Goal: Register for event/course

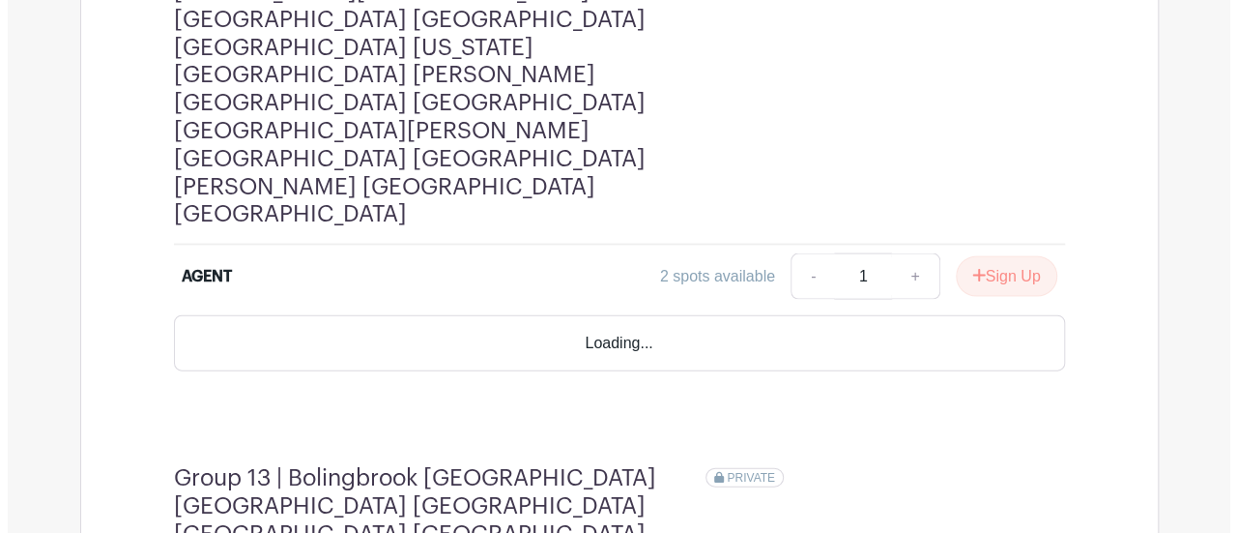
scroll to position [5598, 0]
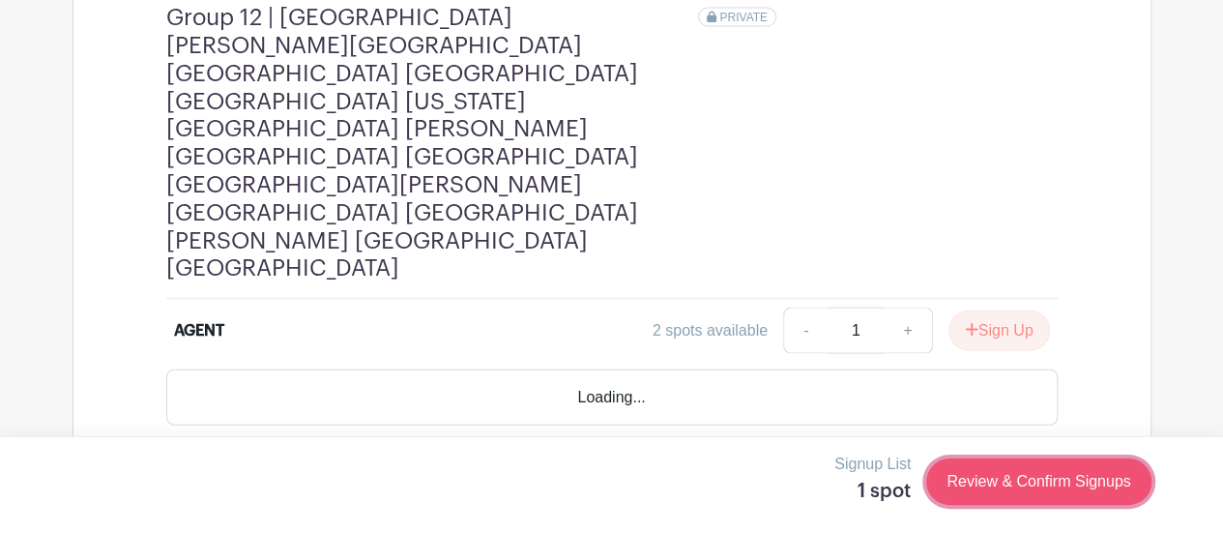
click at [1025, 477] on link "Review & Confirm Signups" at bounding box center [1038, 481] width 224 height 46
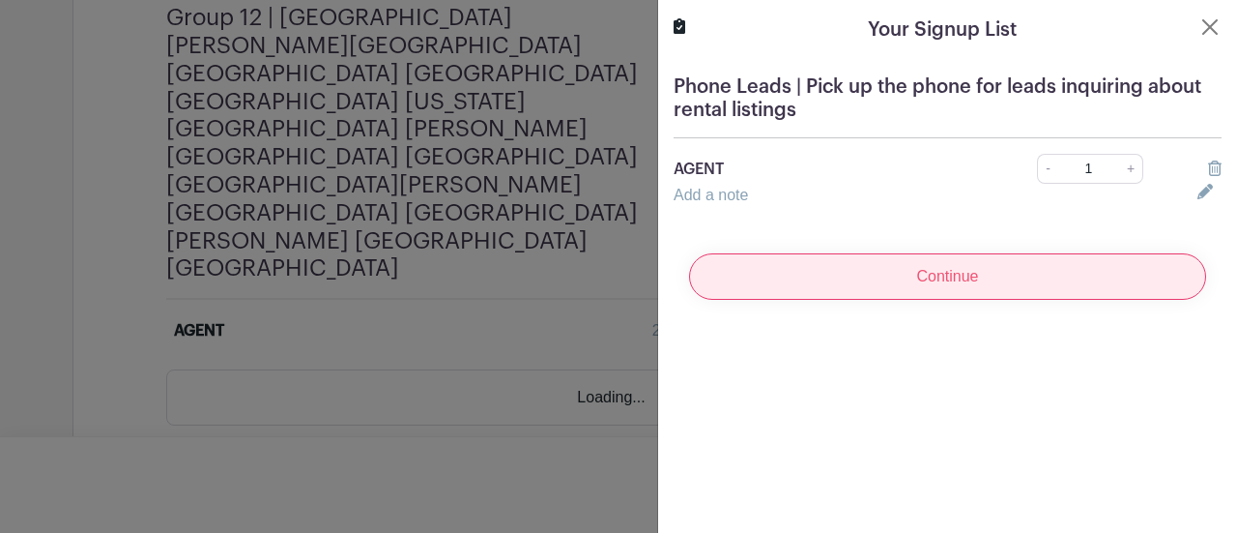
click at [934, 296] on input "Continue" at bounding box center [947, 276] width 517 height 46
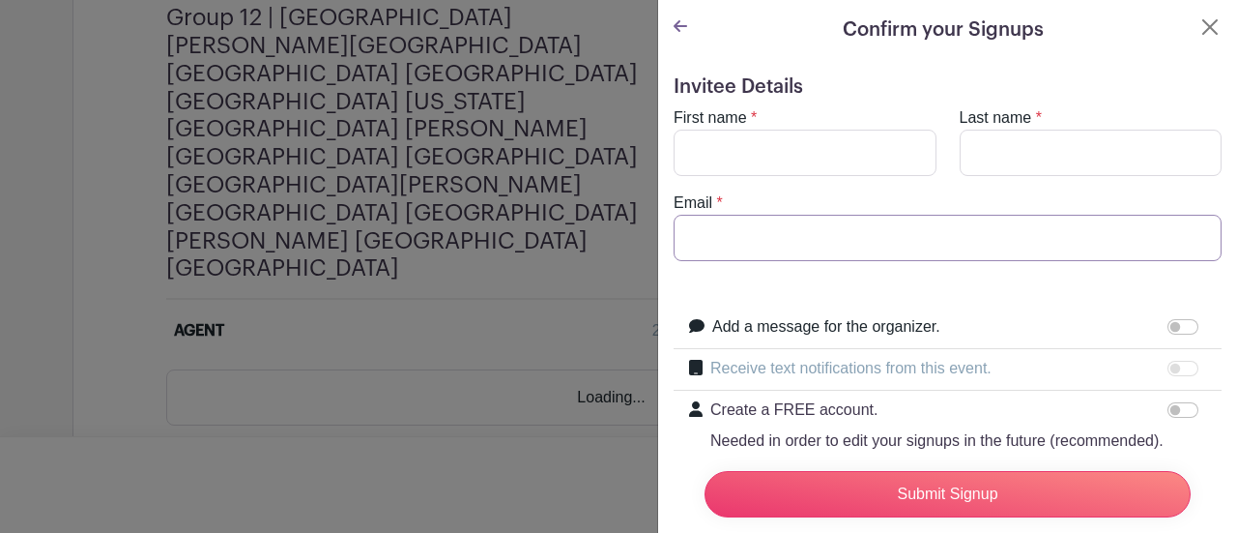
click at [872, 233] on input "Email" at bounding box center [948, 238] width 548 height 46
paste input "[EMAIL_ADDRESS][DOMAIN_NAME]"
type input "[EMAIL_ADDRESS][DOMAIN_NAME]"
click at [860, 163] on input "First name" at bounding box center [805, 153] width 263 height 46
type input "N"
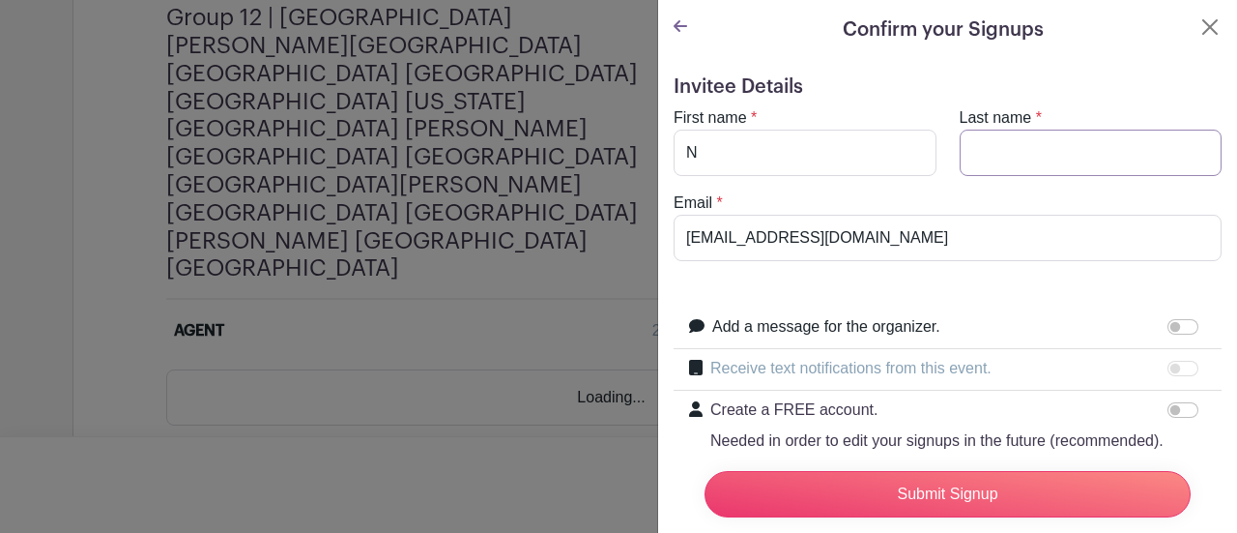
click at [991, 150] on input "Last name" at bounding box center [1091, 153] width 263 height 46
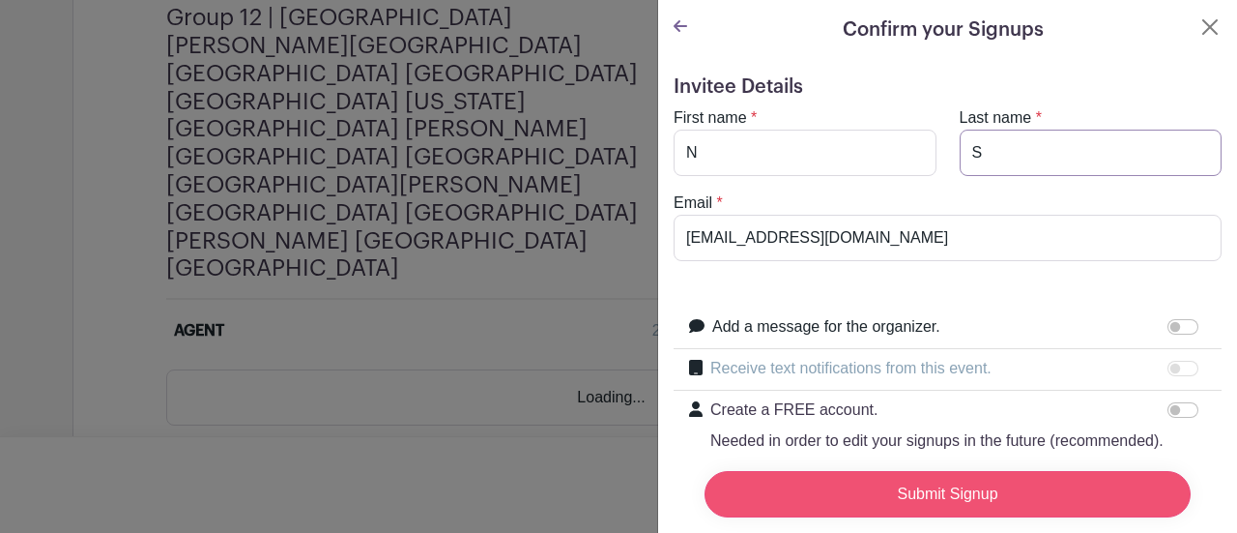
type input "S"
click at [880, 491] on input "Submit Signup" at bounding box center [948, 494] width 486 height 46
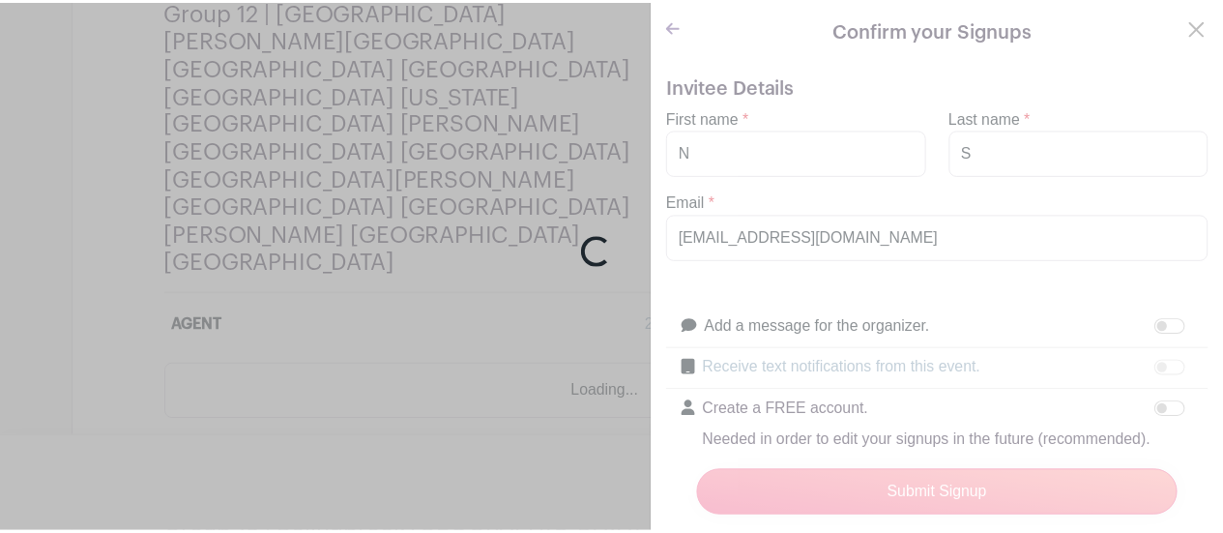
scroll to position [5592, 0]
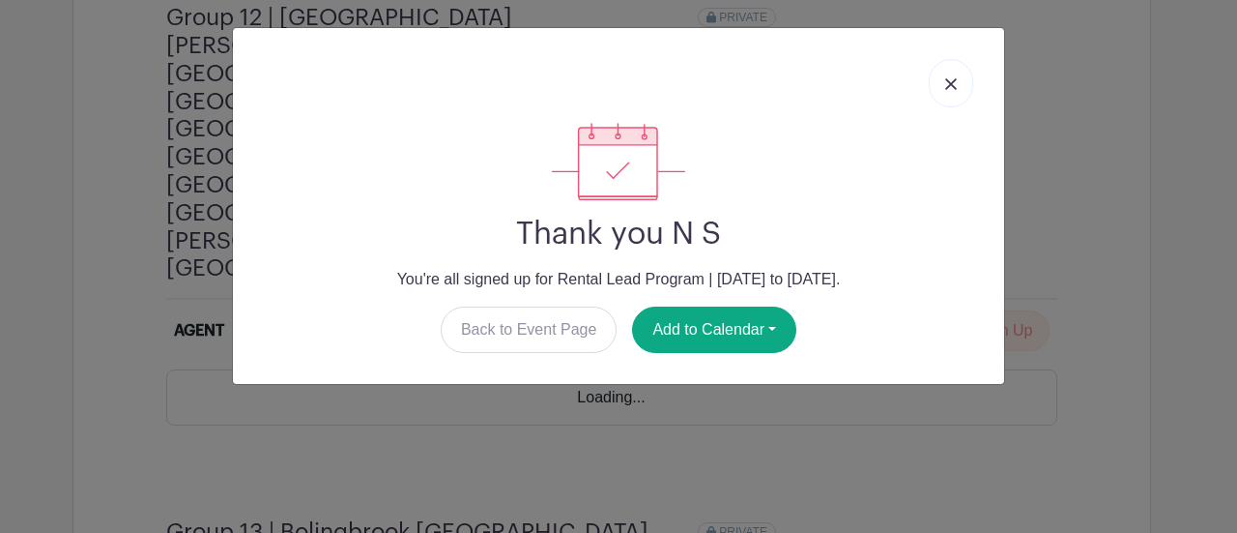
click at [947, 80] on img at bounding box center [951, 84] width 12 height 12
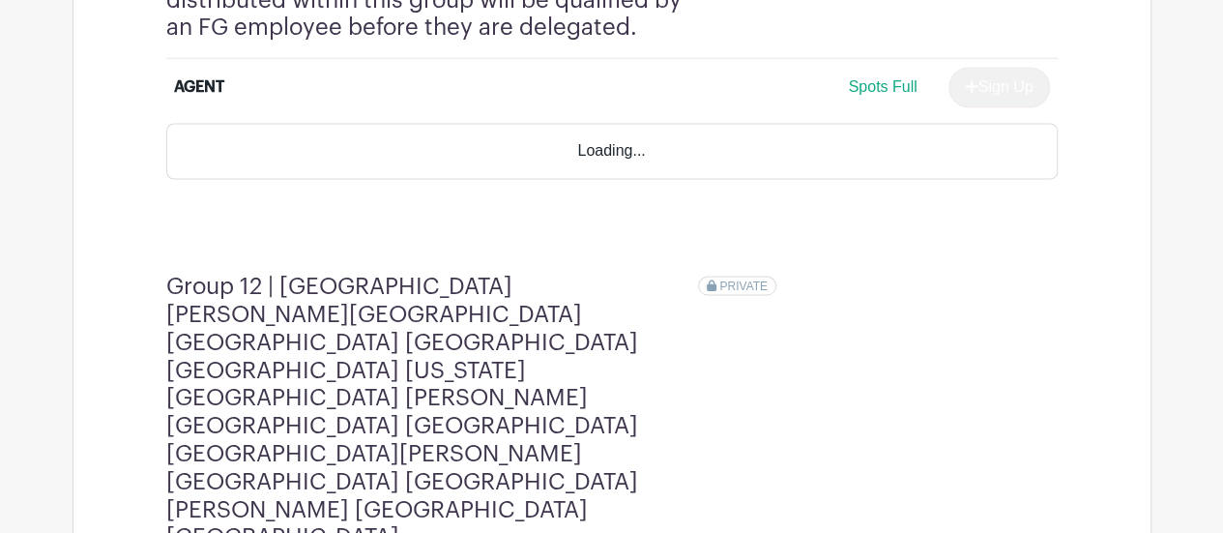
scroll to position [5296, 0]
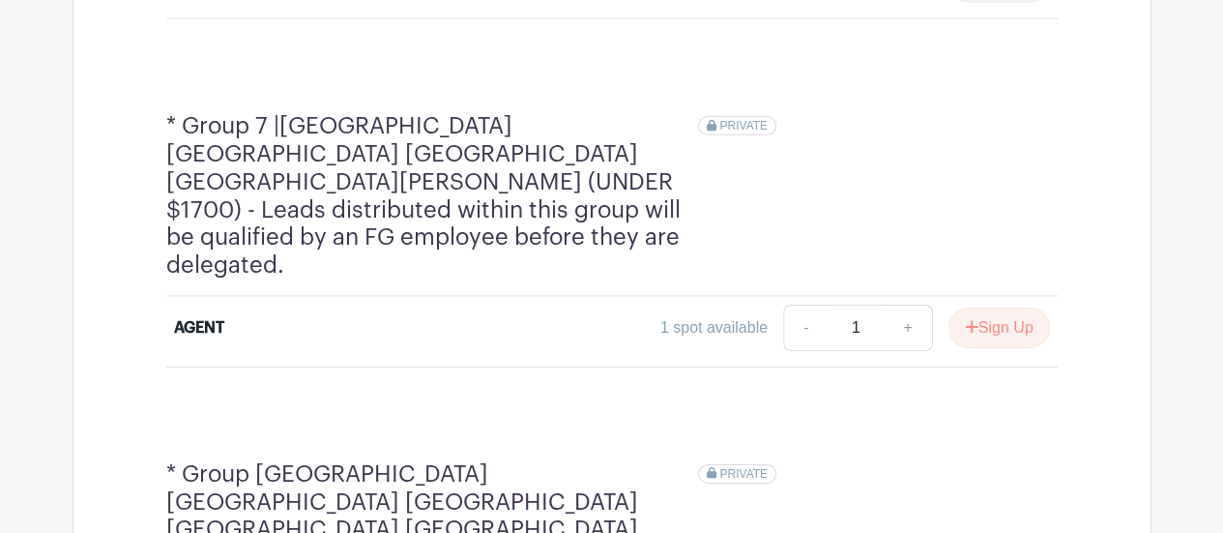
scroll to position [2900, 0]
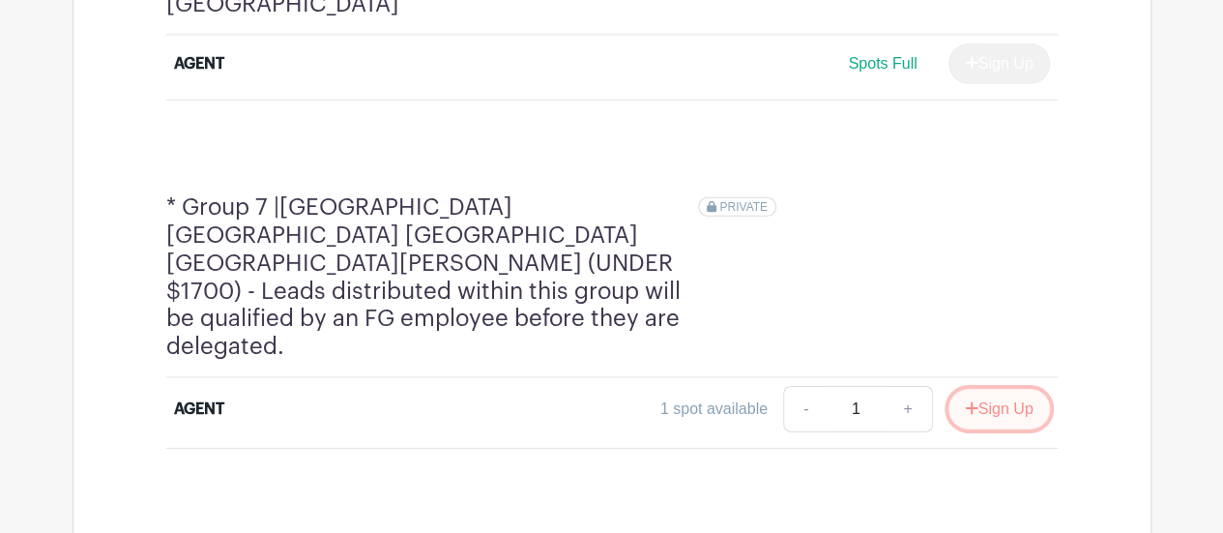
click at [972, 389] on button "Sign Up" at bounding box center [998, 409] width 101 height 41
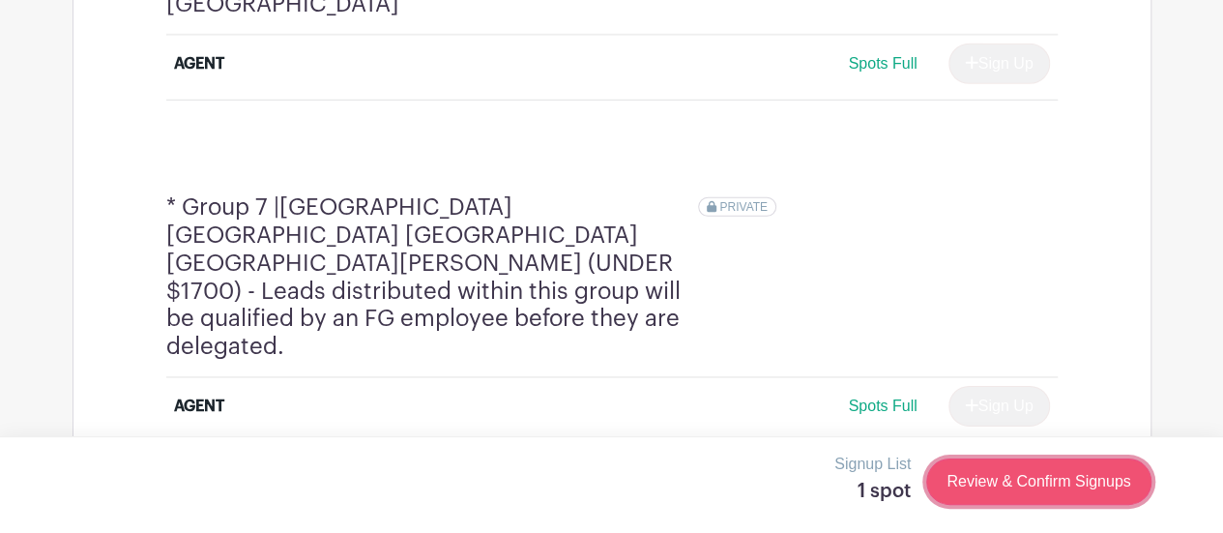
click at [1036, 473] on link "Review & Confirm Signups" at bounding box center [1038, 481] width 224 height 46
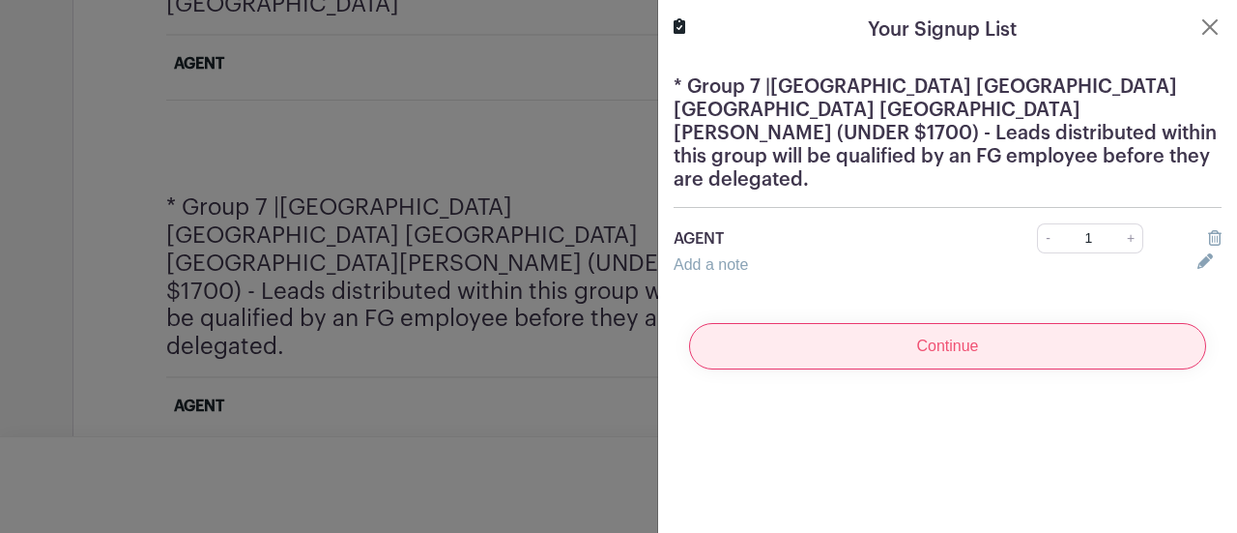
click at [967, 337] on input "Continue" at bounding box center [947, 346] width 517 height 46
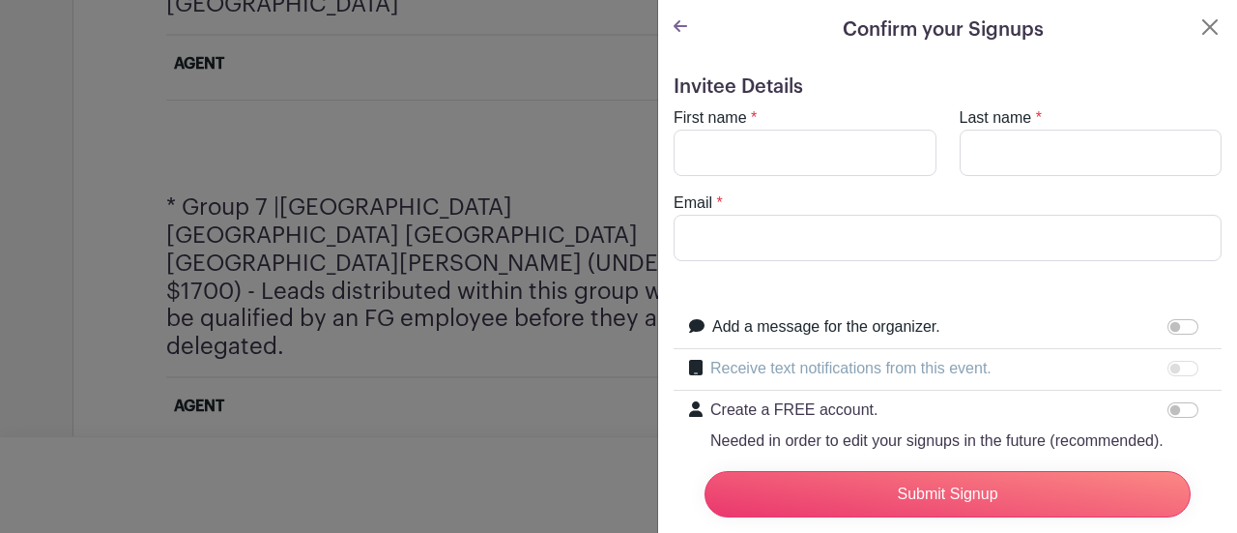
drag, startPoint x: 930, startPoint y: 276, endPoint x: 936, endPoint y: 248, distance: 28.6
click at [930, 271] on form "Invitee Details First name * Last name * Email * Add a message for the organize…" at bounding box center [948, 329] width 548 height 508
click at [937, 241] on input "Email" at bounding box center [948, 238] width 548 height 46
paste input "[EMAIL_ADDRESS][DOMAIN_NAME]"
type input "[EMAIL_ADDRESS][DOMAIN_NAME]"
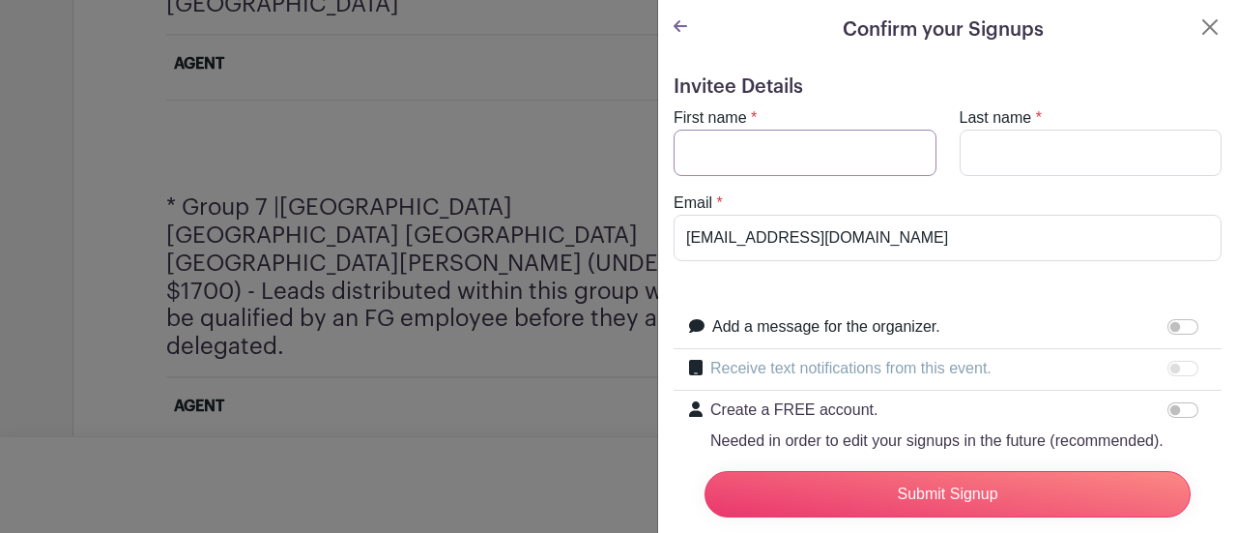
click at [799, 136] on input "First name" at bounding box center [805, 153] width 263 height 46
type input "N"
click at [1041, 148] on input "Last name" at bounding box center [1091, 153] width 263 height 46
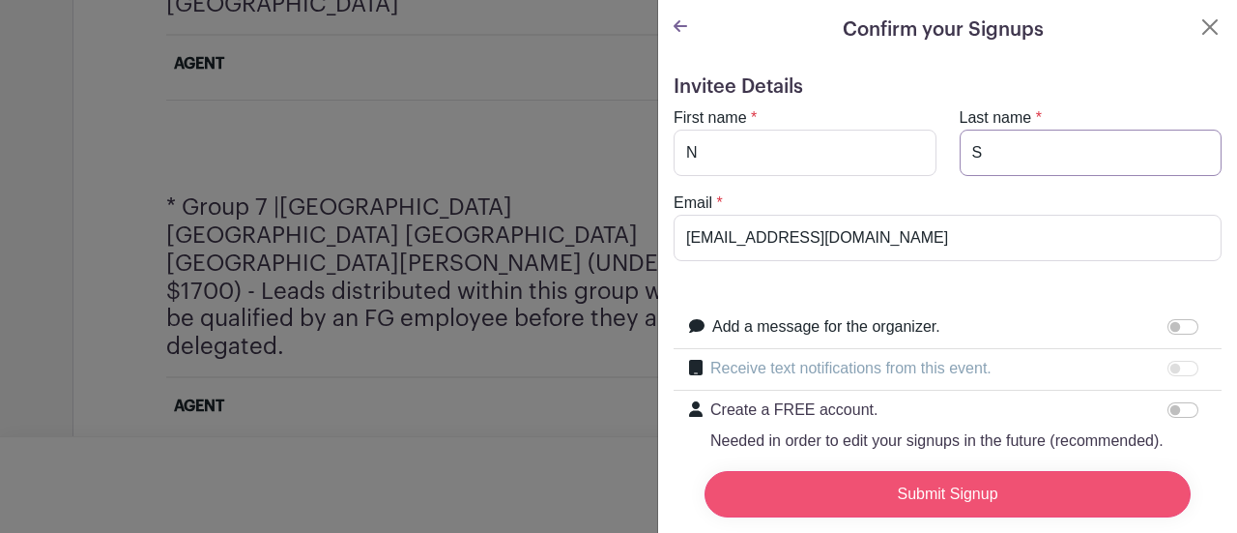
type input "S"
click at [945, 500] on input "Submit Signup" at bounding box center [948, 494] width 486 height 46
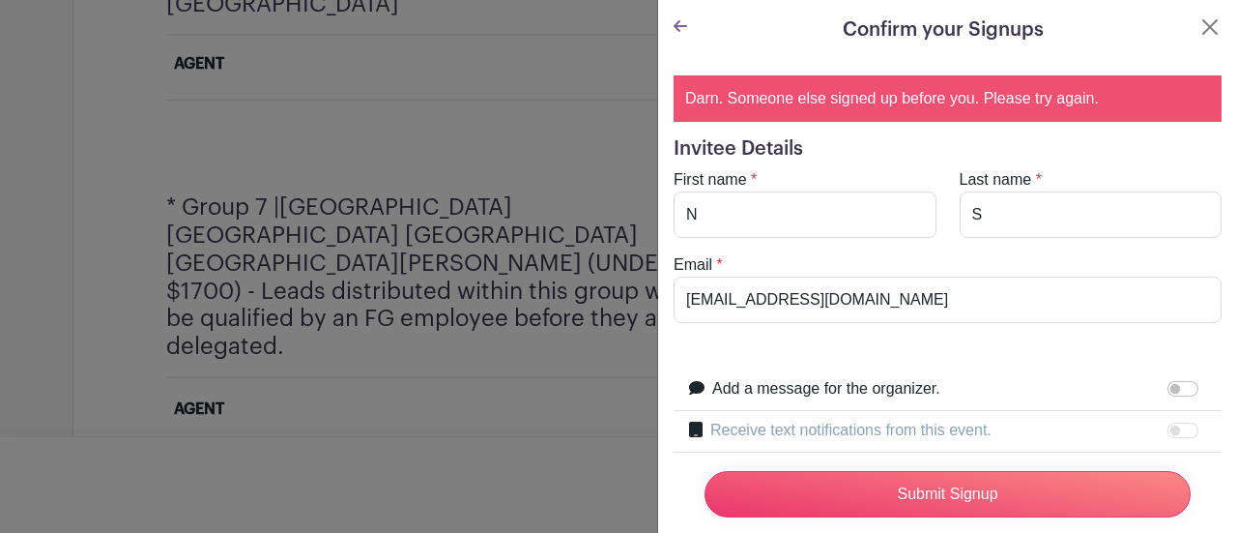
click at [1187, 14] on turbo-frame "Confirm your Signups Darn. Someone else signed up before you. Please try again.…" at bounding box center [947, 338] width 579 height 677
click at [1199, 18] on button "Close" at bounding box center [1210, 26] width 23 height 23
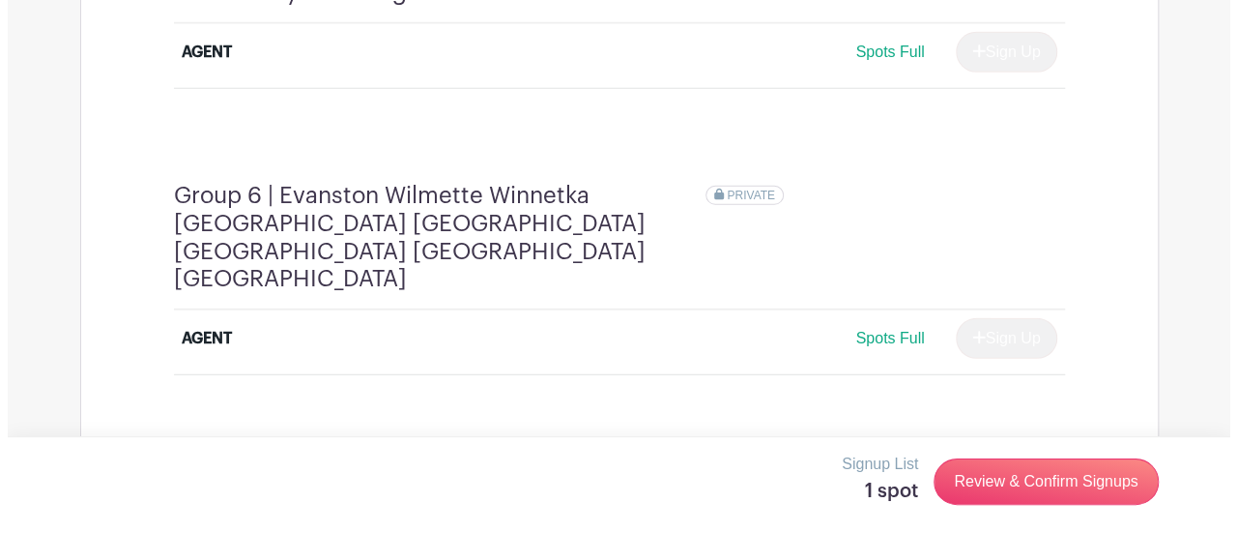
scroll to position [2610, 0]
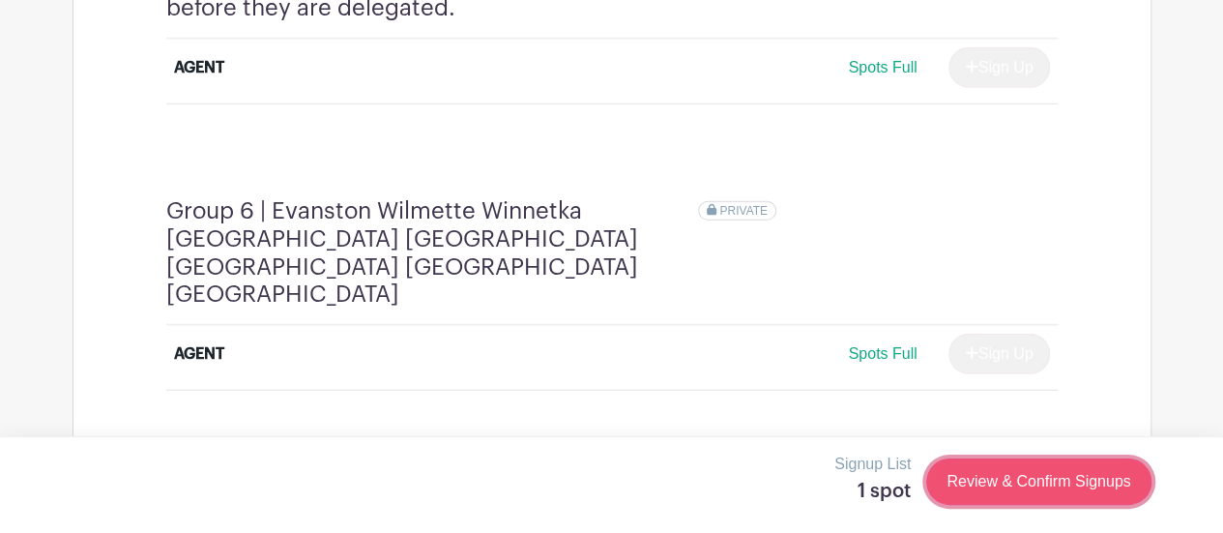
click at [997, 478] on link "Review & Confirm Signups" at bounding box center [1038, 481] width 224 height 46
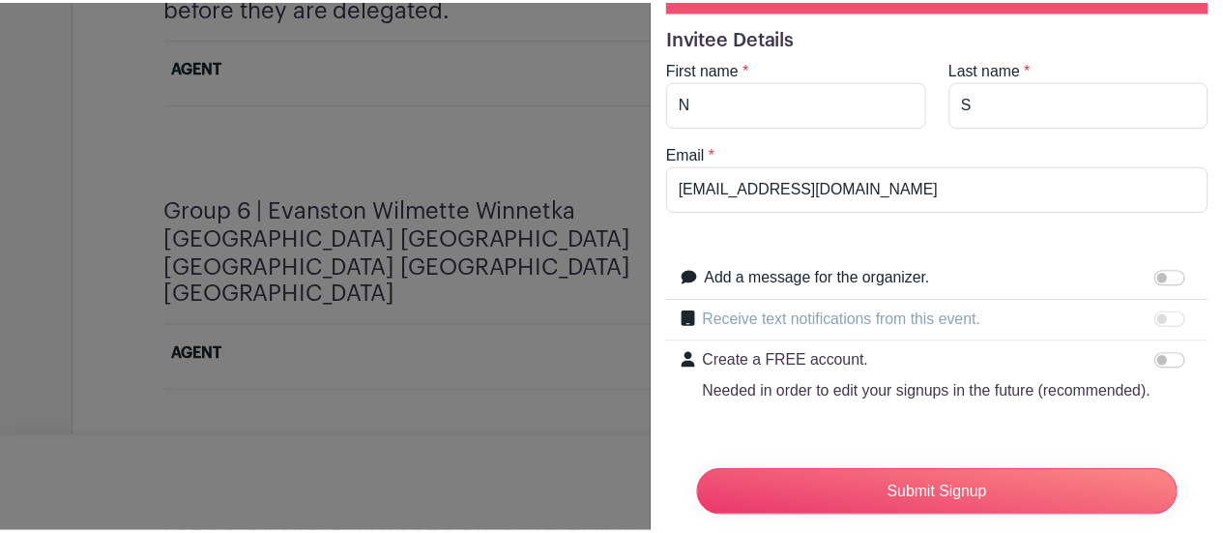
scroll to position [0, 0]
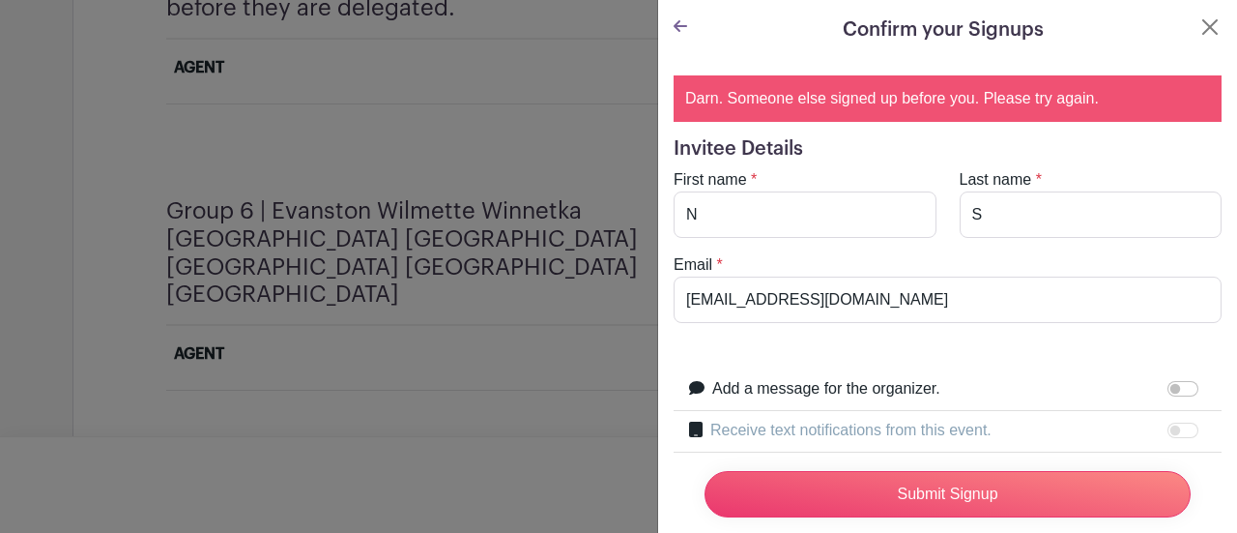
click at [1210, 24] on turbo-frame "Confirm your Signups Darn. Someone else signed up before you. Please try again.…" at bounding box center [947, 338] width 579 height 677
click at [1199, 31] on button "Close" at bounding box center [1210, 26] width 23 height 23
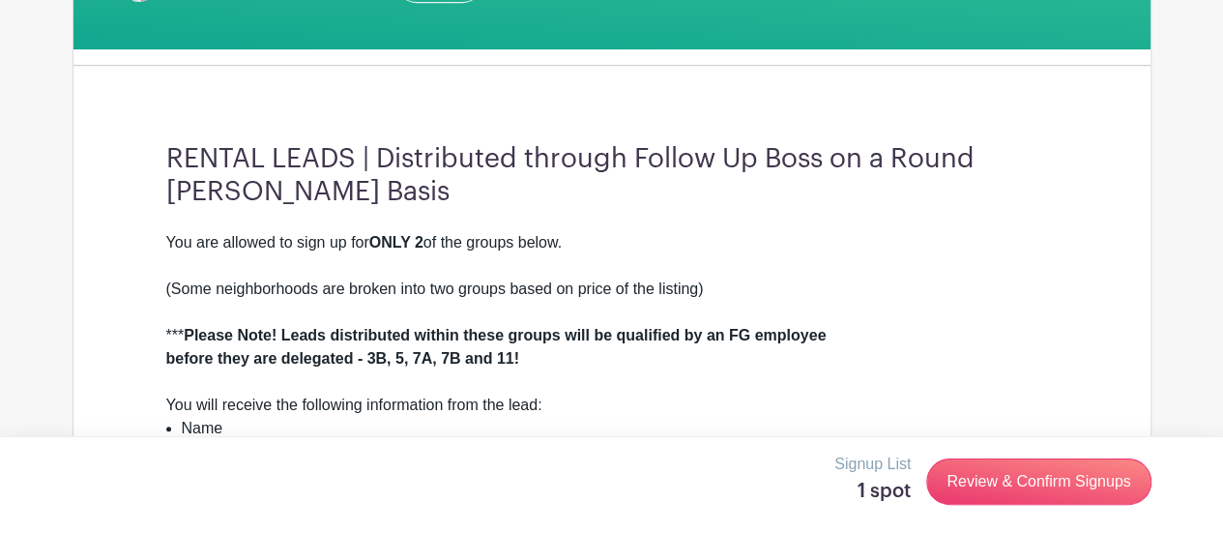
scroll to position [580, 0]
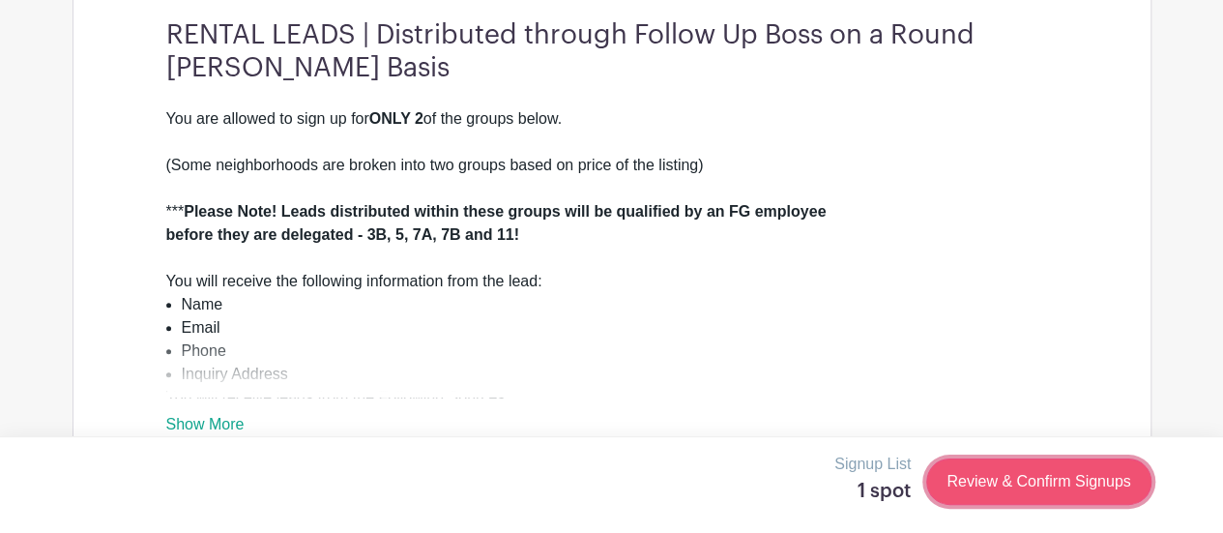
click at [1028, 478] on link "Review & Confirm Signups" at bounding box center [1038, 481] width 224 height 46
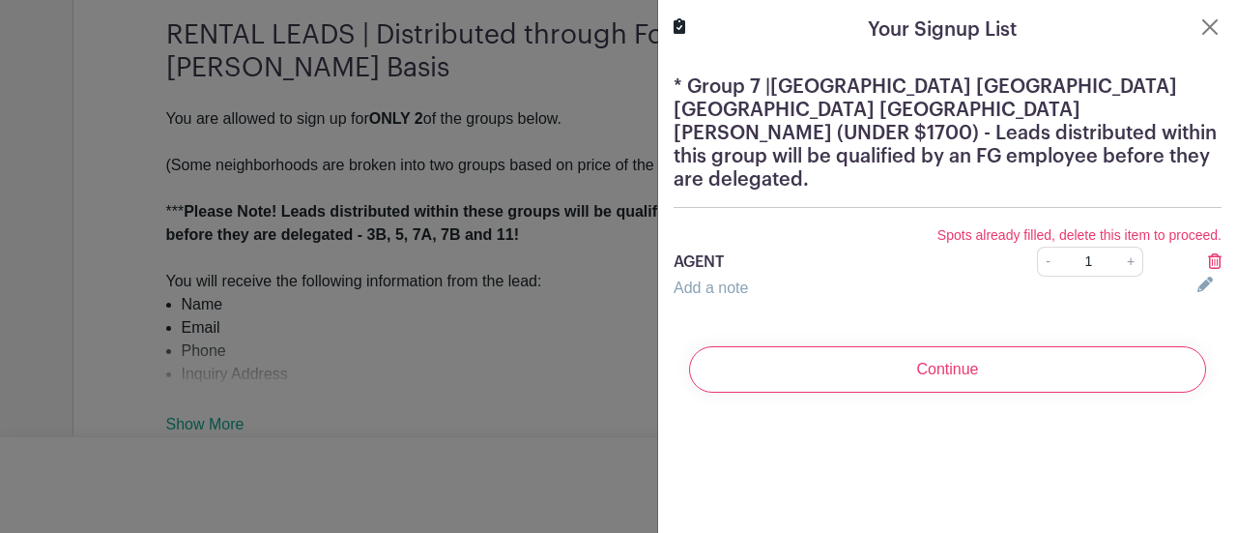
click at [1208, 253] on icon at bounding box center [1215, 260] width 14 height 15
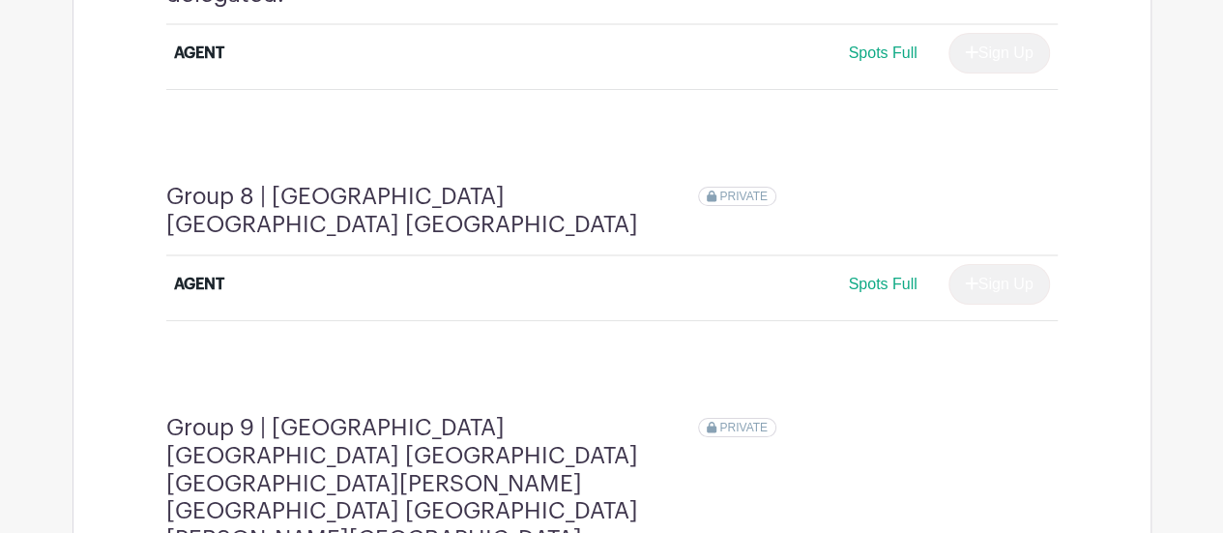
scroll to position [3618, 0]
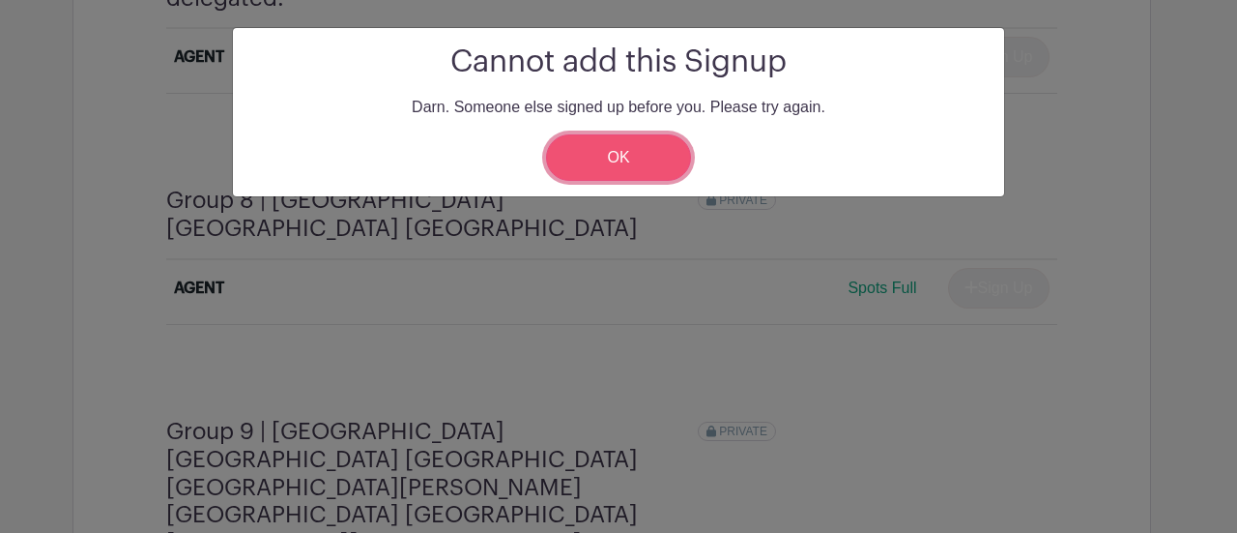
click at [614, 162] on link "OK" at bounding box center [618, 157] width 145 height 46
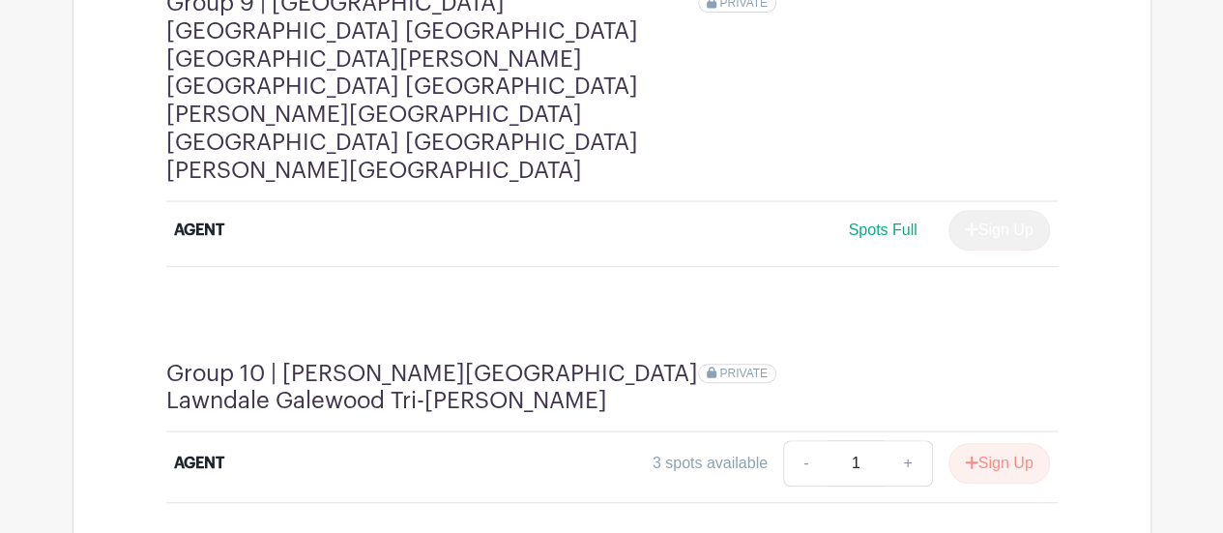
scroll to position [3853, 0]
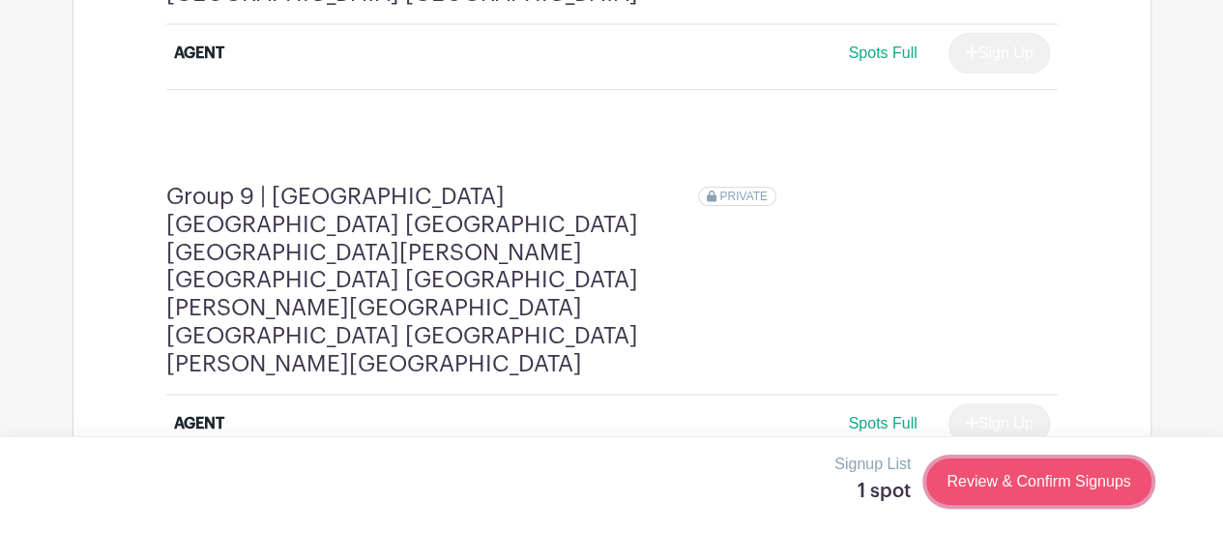
click at [1050, 482] on link "Review & Confirm Signups" at bounding box center [1038, 481] width 224 height 46
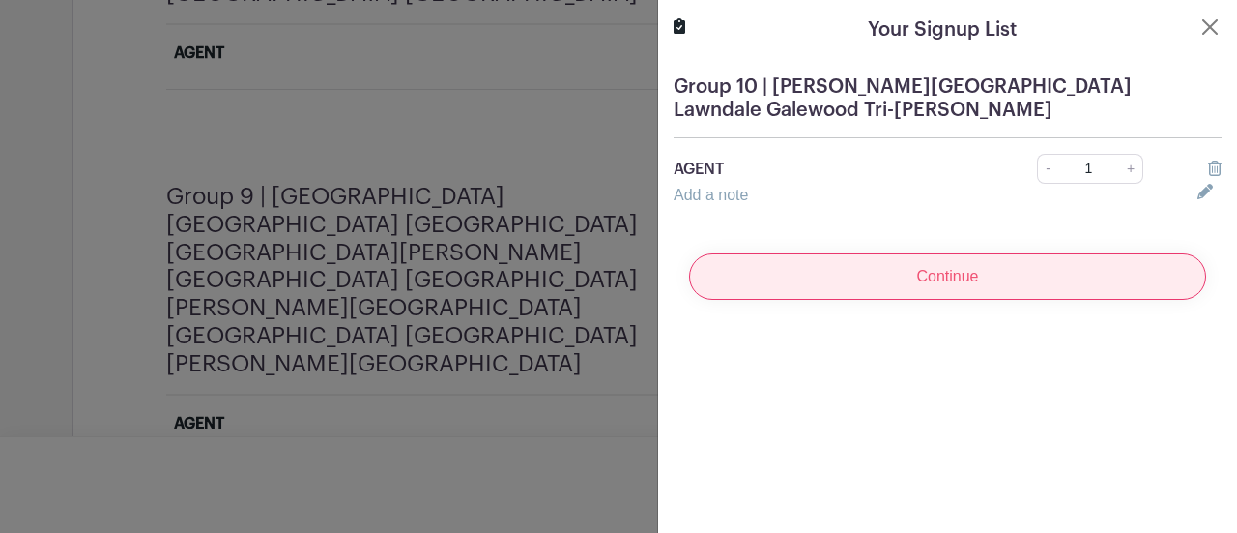
click at [976, 291] on input "Continue" at bounding box center [947, 276] width 517 height 46
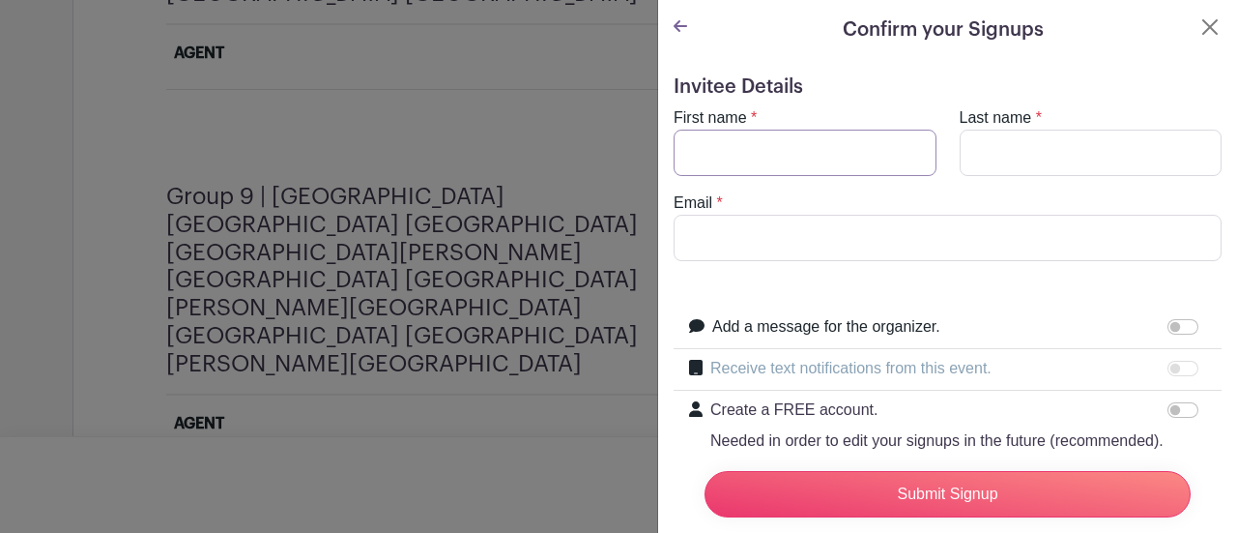
click at [794, 140] on input "First name" at bounding box center [805, 153] width 263 height 46
type input "N"
type input "S"
click at [1113, 247] on input "Email" at bounding box center [948, 238] width 548 height 46
paste input "[EMAIL_ADDRESS][DOMAIN_NAME]"
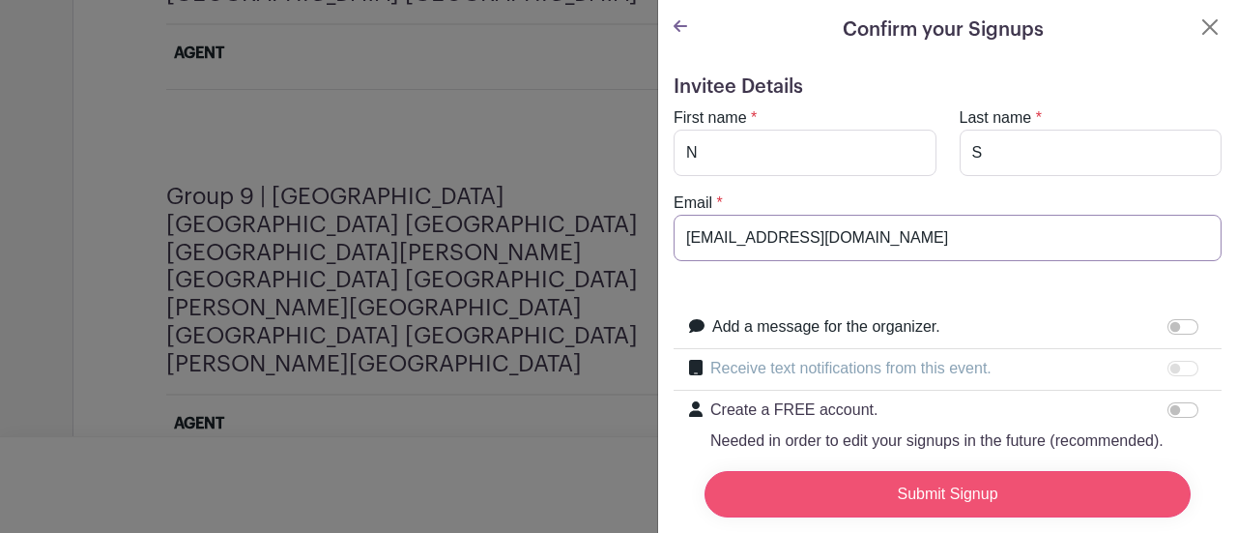
type input "[EMAIL_ADDRESS][DOMAIN_NAME]"
click at [963, 475] on input "Submit Signup" at bounding box center [948, 494] width 486 height 46
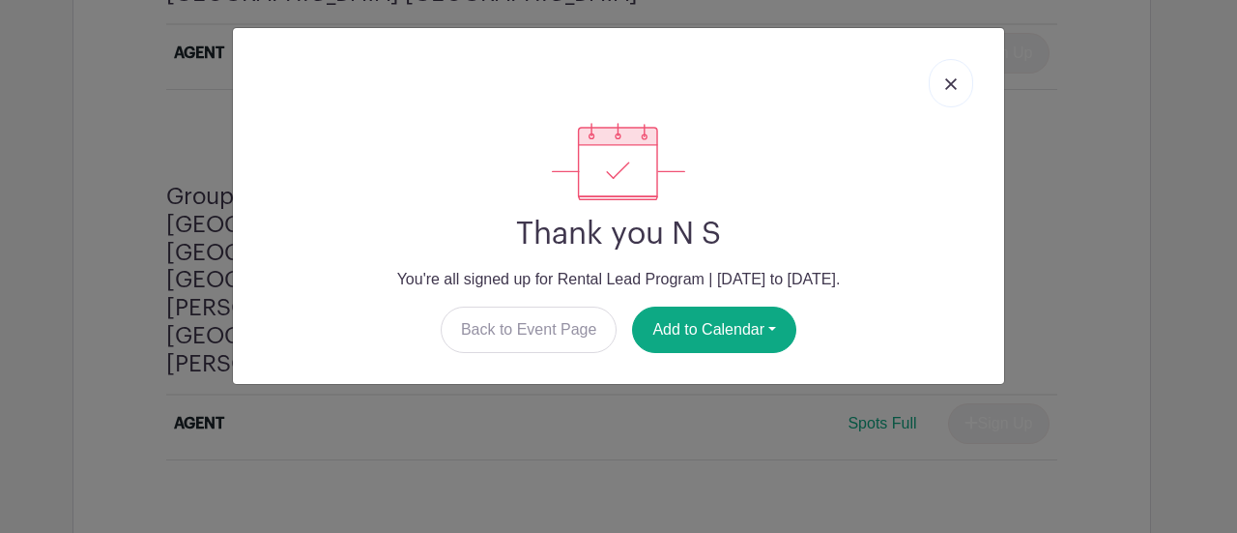
click at [961, 87] on link at bounding box center [951, 83] width 44 height 48
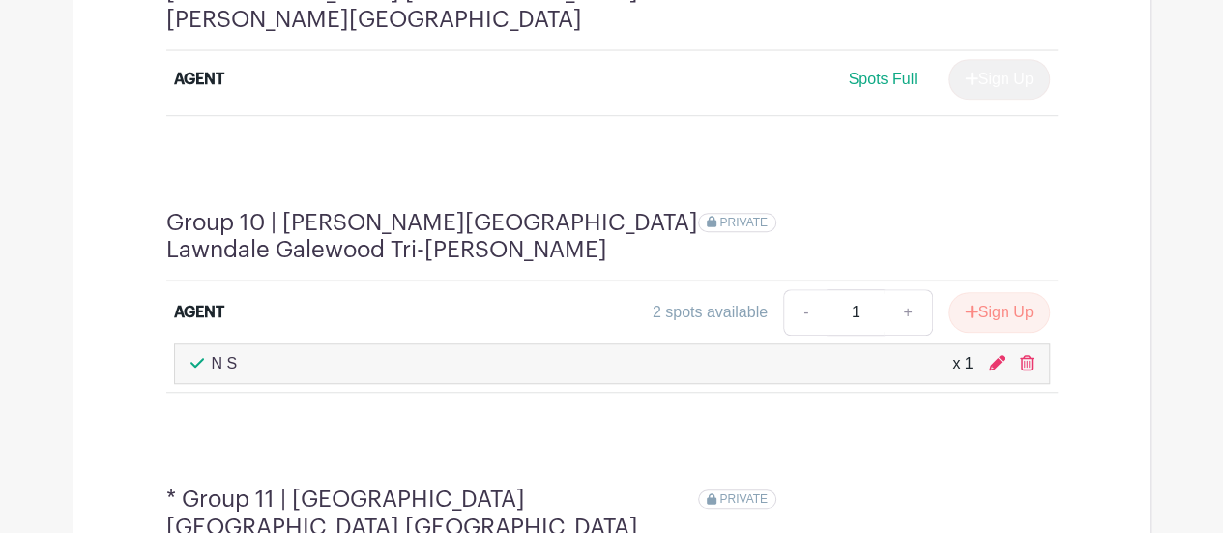
scroll to position [4037, 0]
